Goal: Task Accomplishment & Management: Manage account settings

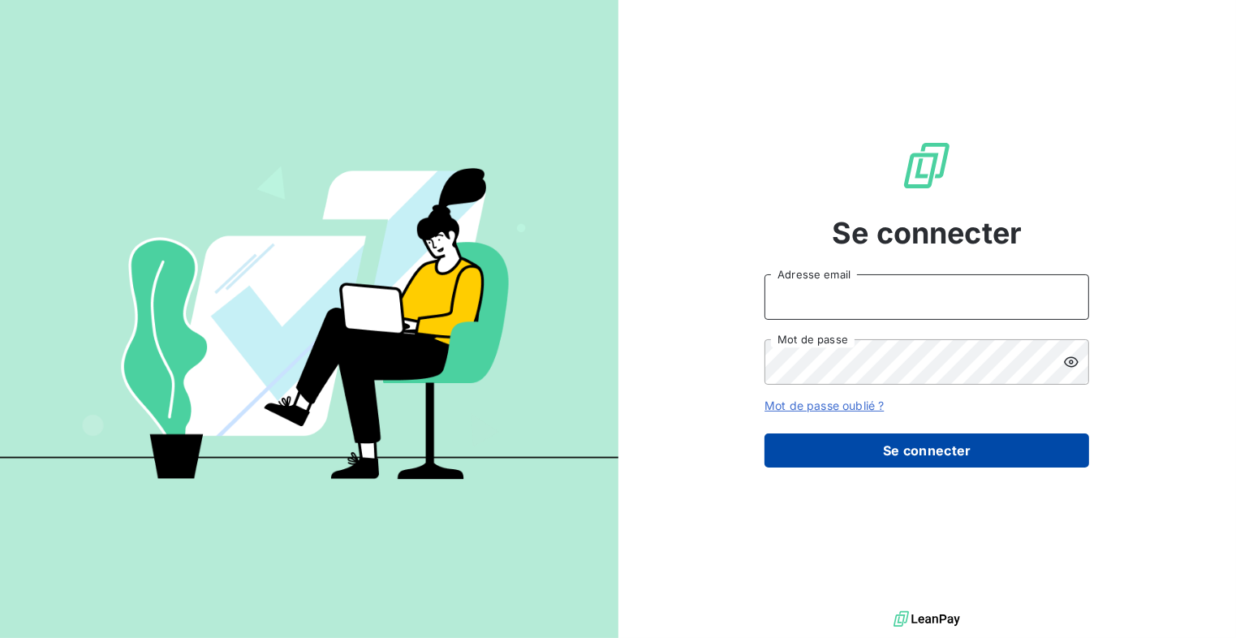
type input "[EMAIL_ADDRESS][DOMAIN_NAME]"
drag, startPoint x: 981, startPoint y: 437, endPoint x: 1088, endPoint y: 406, distance: 110.7
click at [984, 437] on button "Se connecter" at bounding box center [927, 450] width 325 height 34
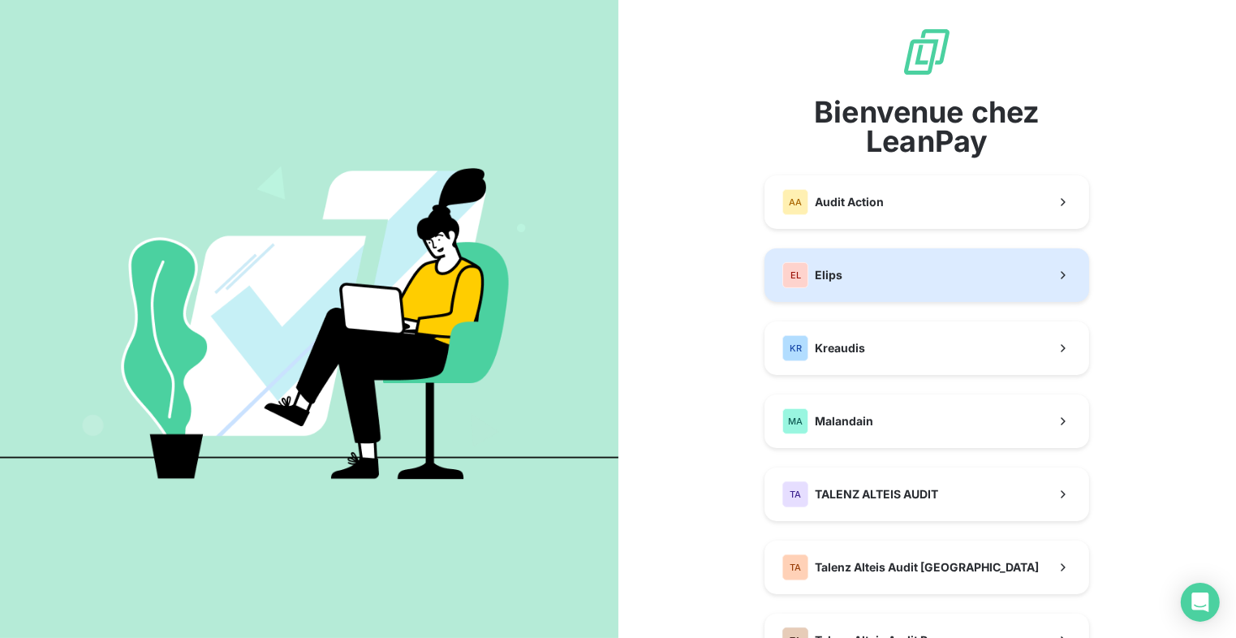
click at [995, 287] on button "EL Elips" at bounding box center [927, 275] width 325 height 54
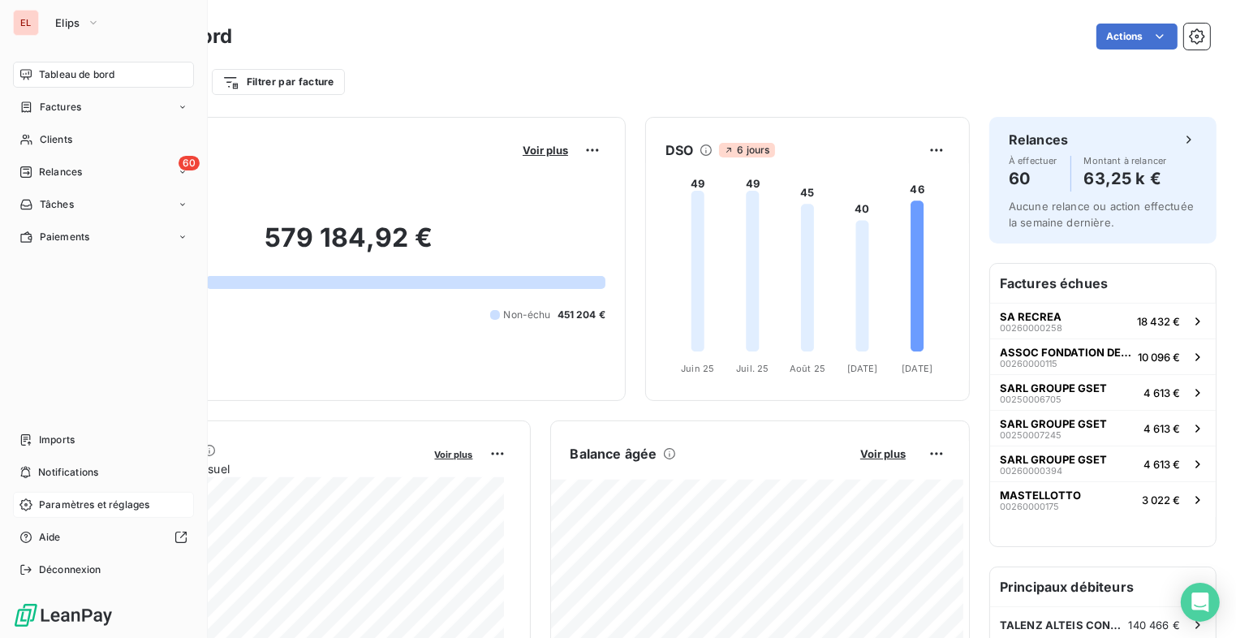
click at [147, 494] on div "Paramètres et réglages" at bounding box center [103, 505] width 181 height 26
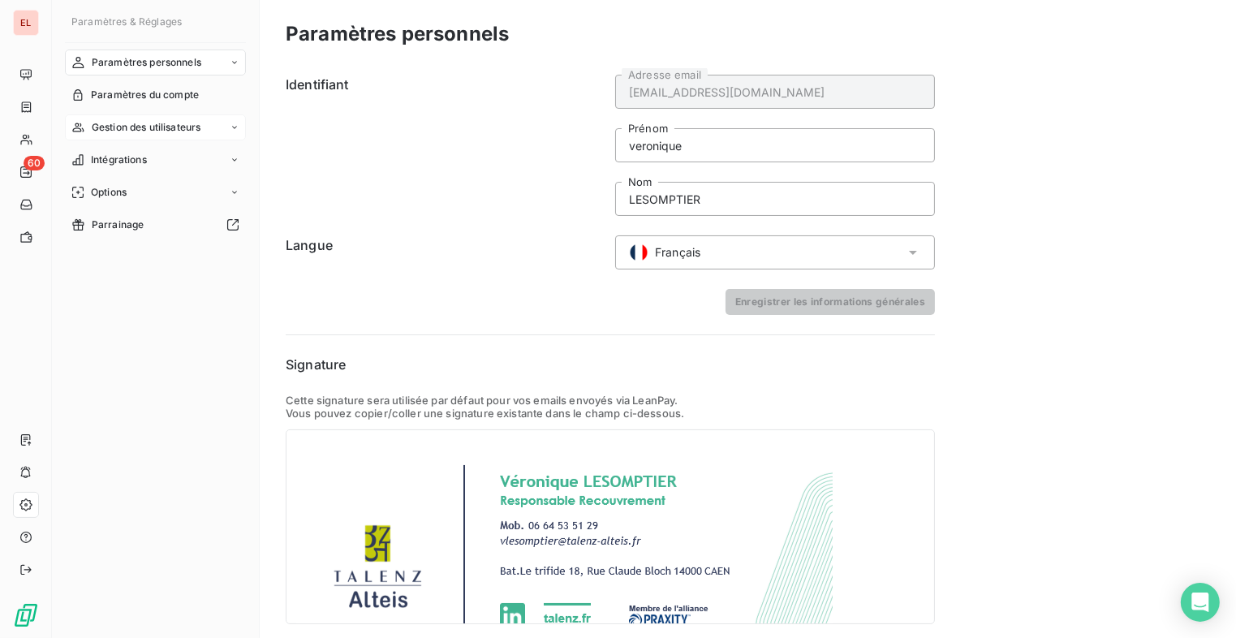
click at [205, 127] on div "Gestion des utilisateurs" at bounding box center [155, 127] width 181 height 26
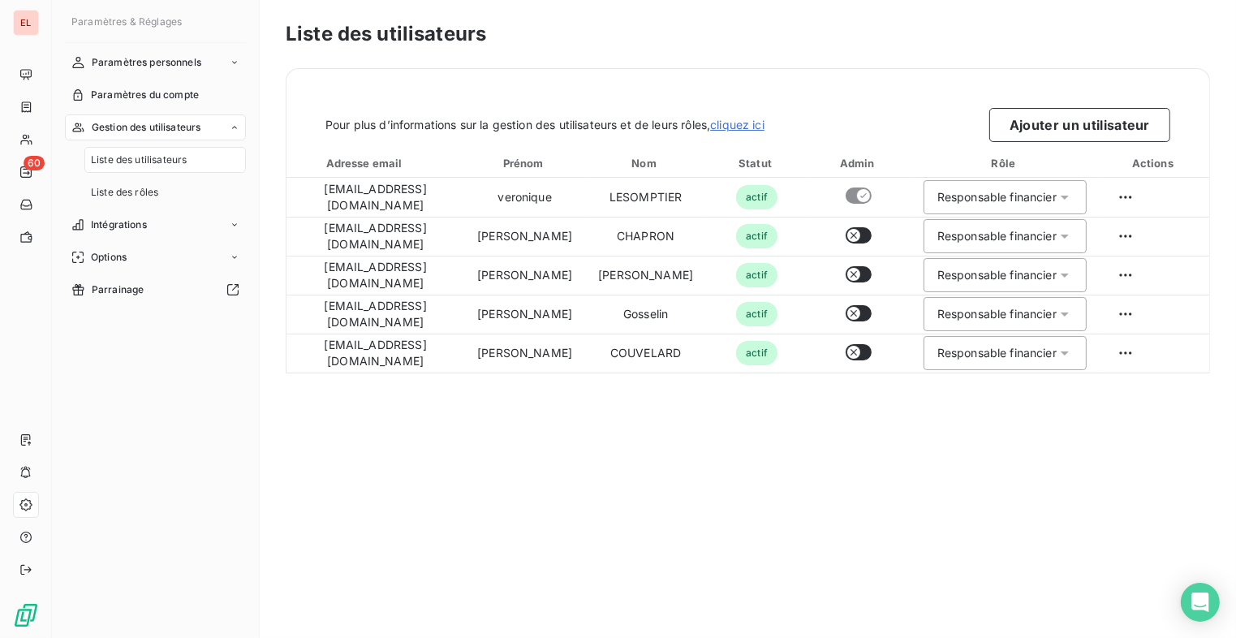
click at [163, 158] on span "Liste des utilisateurs" at bounding box center [139, 160] width 96 height 15
click at [1110, 123] on button "Ajouter un utilisateur" at bounding box center [1079, 125] width 181 height 34
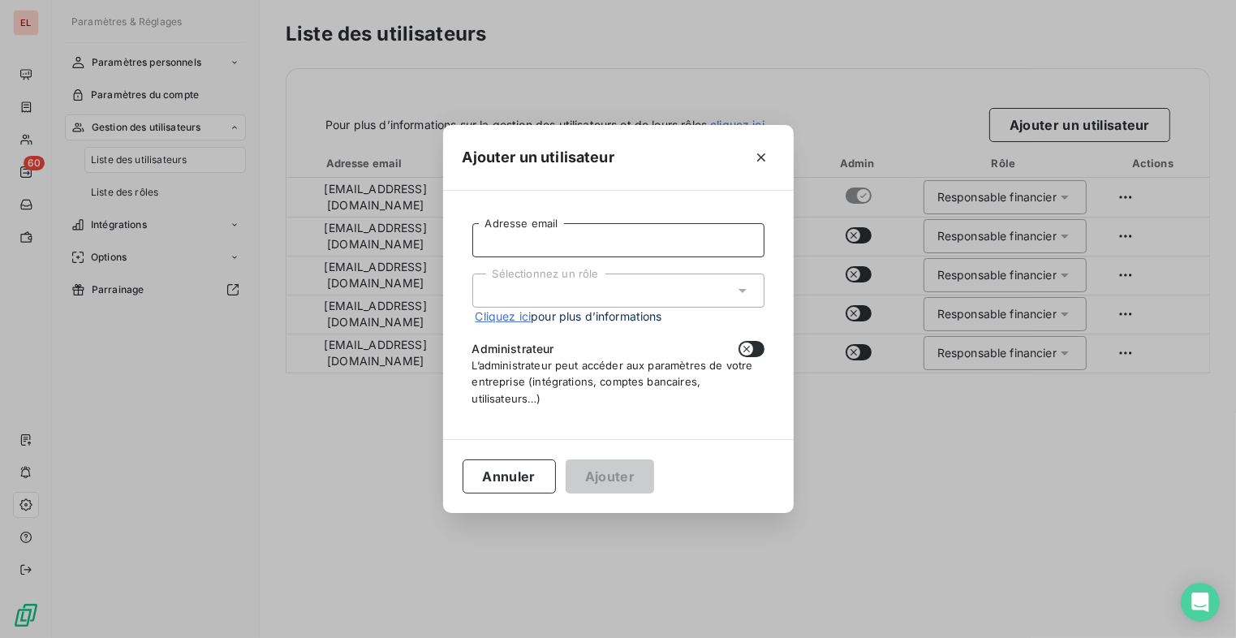
drag, startPoint x: 571, startPoint y: 243, endPoint x: 581, endPoint y: 226, distance: 19.4
click at [571, 243] on input "Adresse email" at bounding box center [618, 240] width 292 height 34
type input "[EMAIL_ADDRESS][DOMAIN_NAME]"
click at [608, 294] on div "Sélectionnez un rôle" at bounding box center [618, 291] width 292 height 34
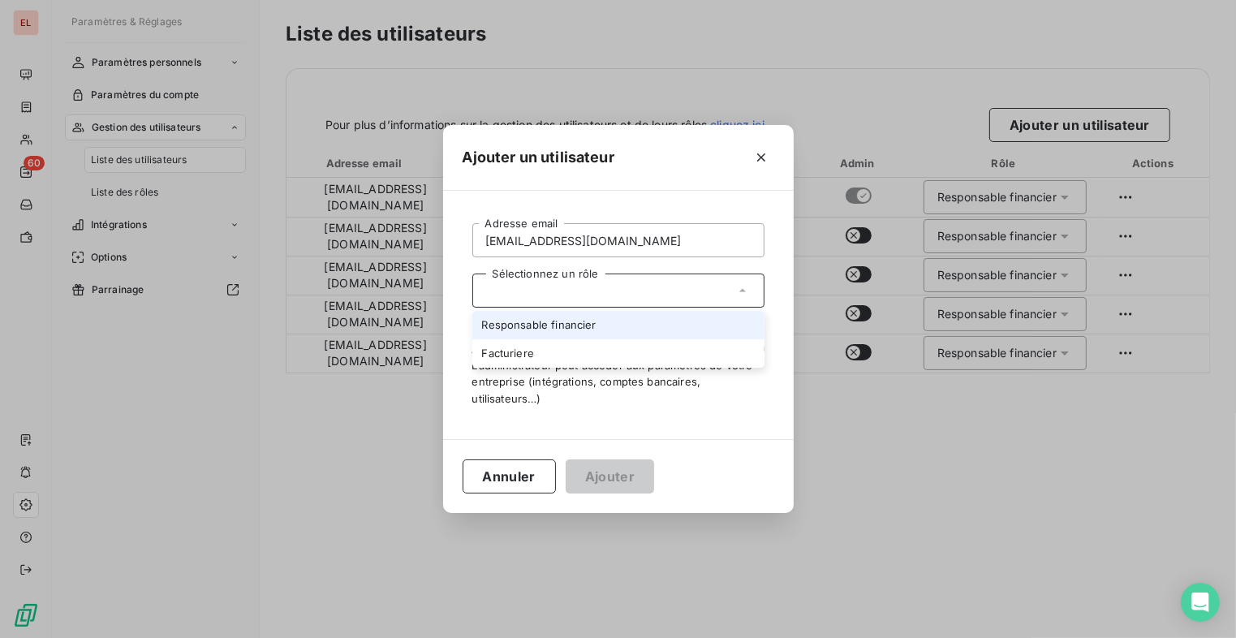
click at [606, 324] on li "Responsable financier" at bounding box center [618, 325] width 292 height 28
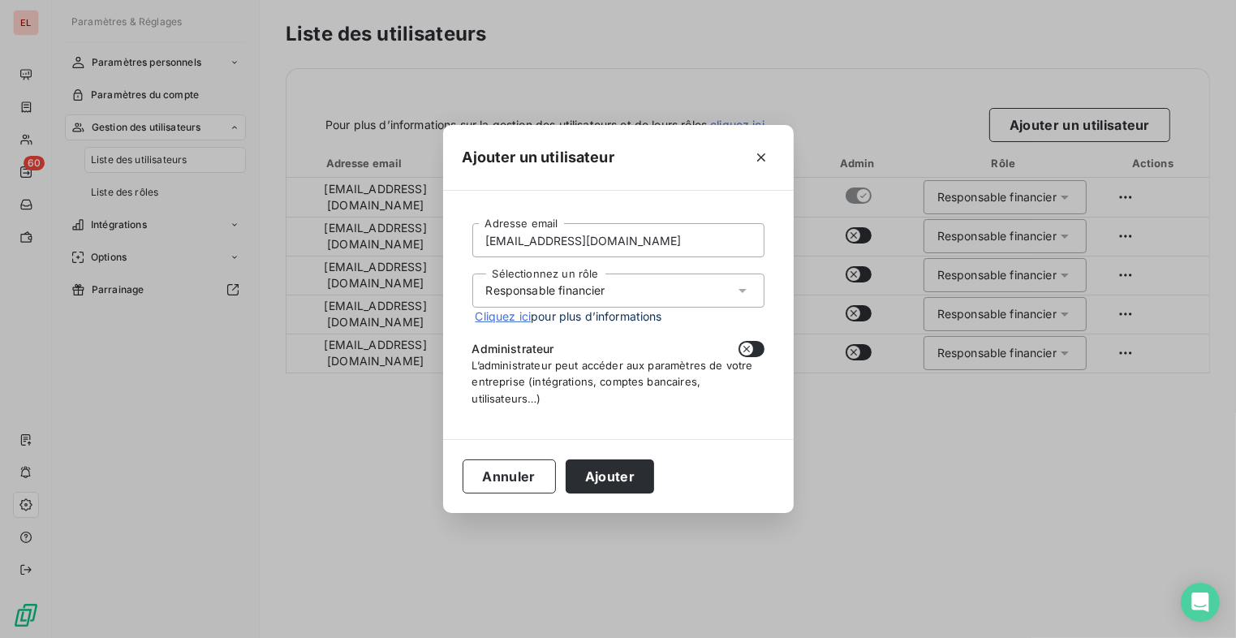
drag, startPoint x: 755, startPoint y: 351, endPoint x: 744, endPoint y: 375, distance: 26.9
click at [756, 351] on button "button" at bounding box center [752, 349] width 26 height 16
checkbox input "true"
click at [624, 474] on button "Ajouter" at bounding box center [610, 476] width 88 height 34
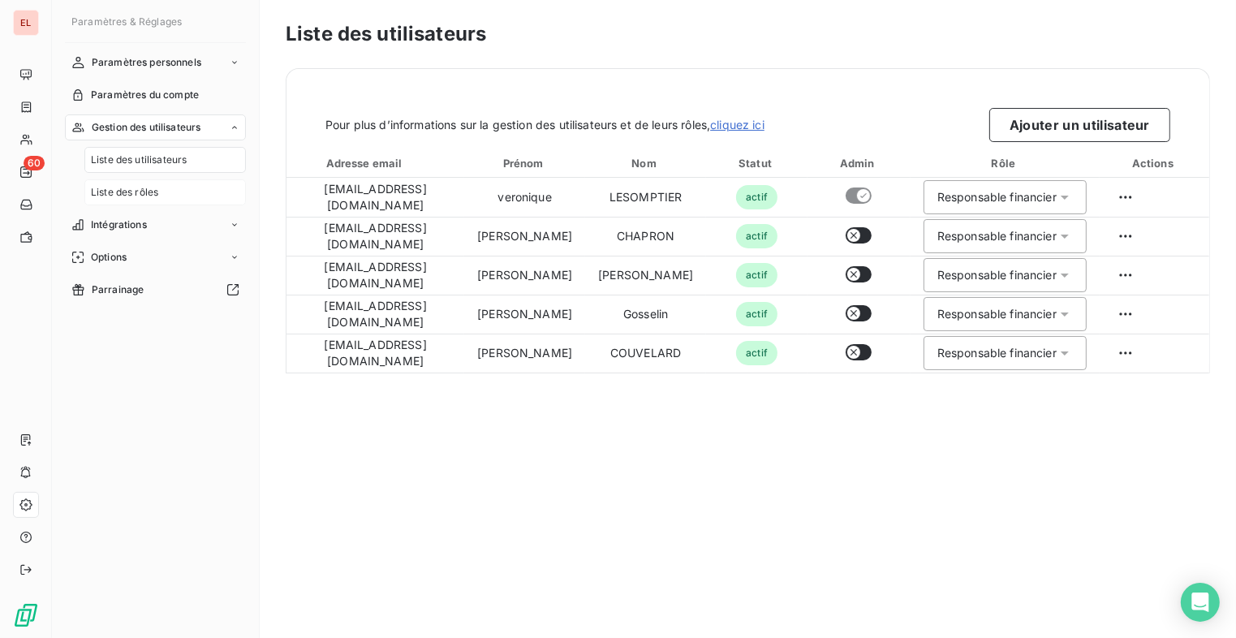
click at [133, 188] on span "Liste des rôles" at bounding box center [124, 192] width 67 height 15
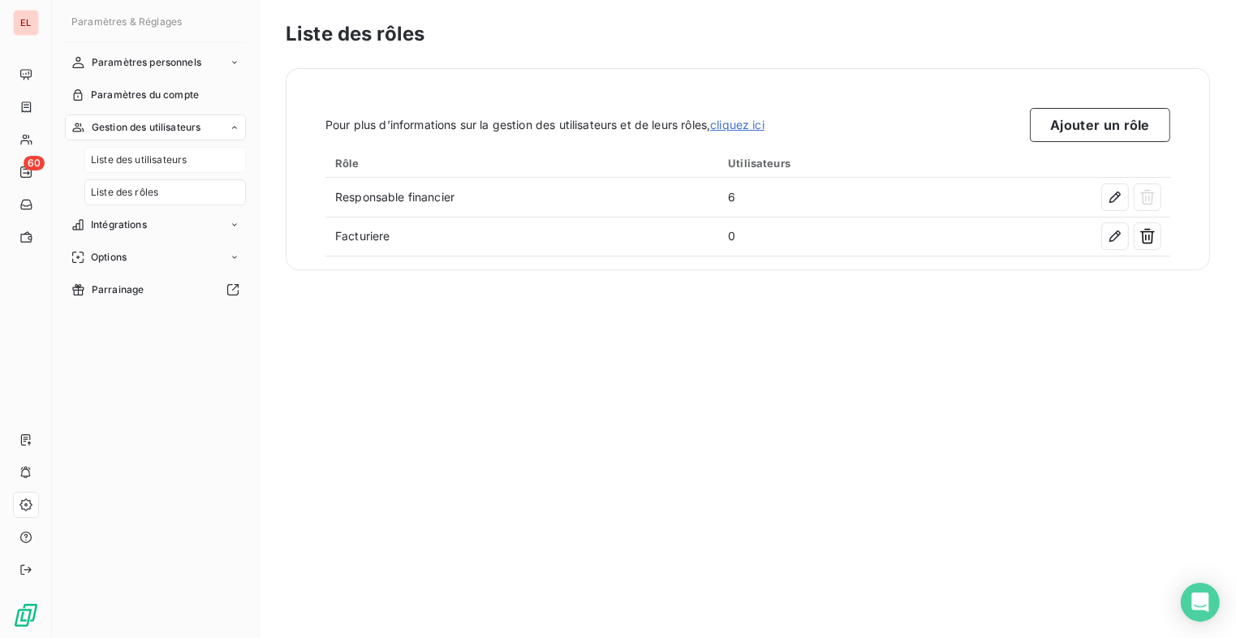
click at [138, 163] on span "Liste des utilisateurs" at bounding box center [139, 160] width 96 height 15
